Goal: Task Accomplishment & Management: Manage account settings

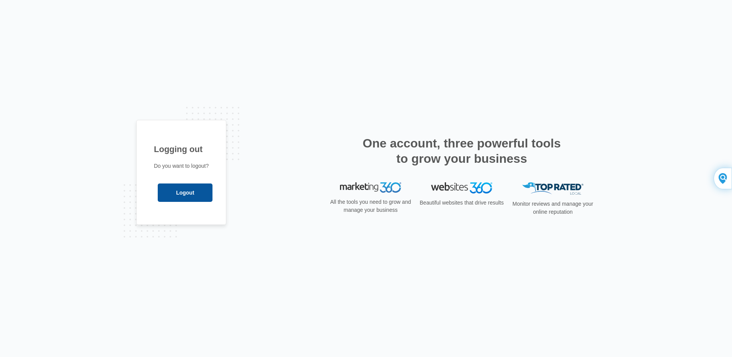
click at [184, 190] on input "Logout" at bounding box center [185, 192] width 55 height 18
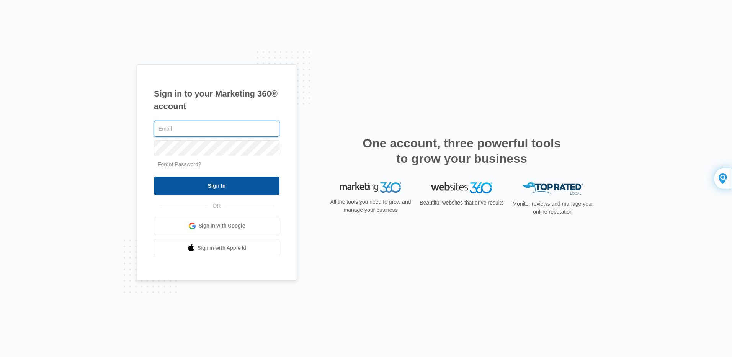
type input "[EMAIL_ADDRESS][DOMAIN_NAME]"
click at [208, 187] on input "Sign In" at bounding box center [217, 186] width 126 height 18
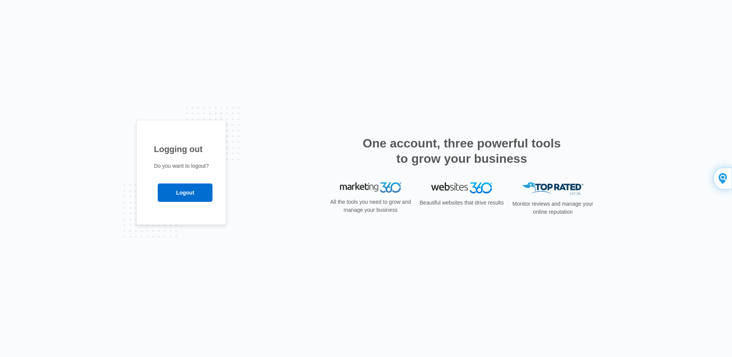
click at [194, 193] on input "Logout" at bounding box center [185, 192] width 55 height 18
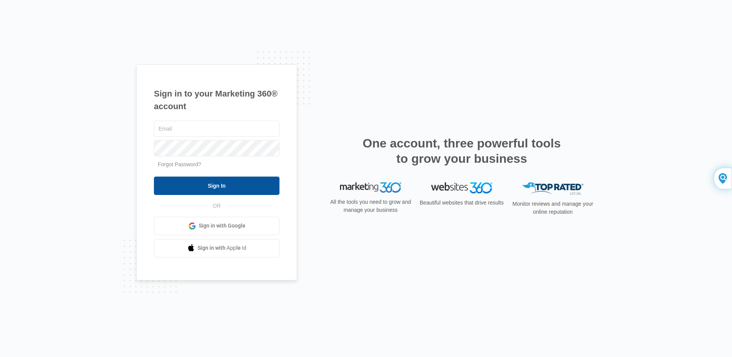
type input "[EMAIL_ADDRESS][DOMAIN_NAME]"
click at [209, 184] on input "Sign In" at bounding box center [217, 186] width 126 height 18
